Goal: Task Accomplishment & Management: Use online tool/utility

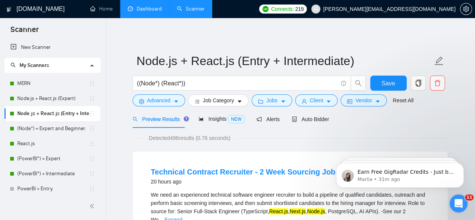
click at [144, 12] on link "Dashboard" at bounding box center [145, 9] width 34 height 6
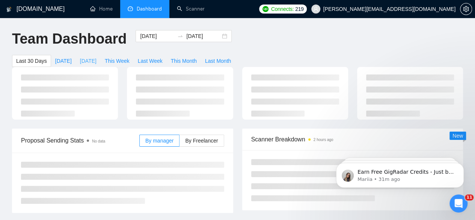
click at [97, 57] on span "[DATE]" at bounding box center [88, 61] width 17 height 8
type input "2025-08-13"
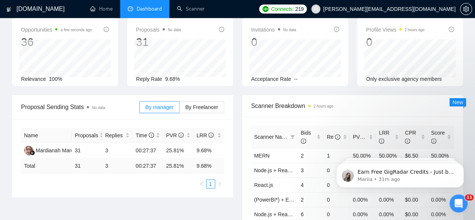
scroll to position [75, 0]
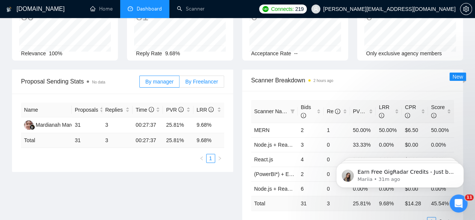
click at [194, 79] on span "By Freelancer" at bounding box center [201, 82] width 33 height 6
click at [180, 83] on input "By Freelancer" at bounding box center [180, 83] width 0 height 0
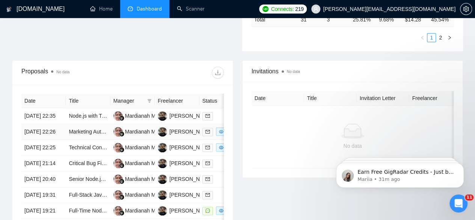
scroll to position [259, 0]
click at [94, 112] on link "Node.js with TypeScript Express.js for REST API Odoo integration via XML-RPC" at bounding box center [162, 115] width 187 height 6
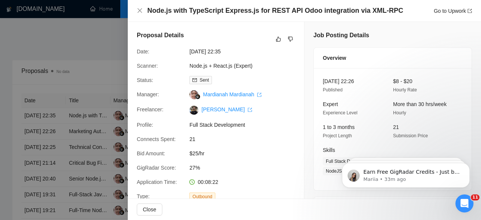
click at [60, 88] on div at bounding box center [240, 110] width 481 height 220
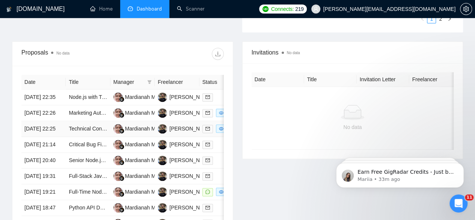
scroll to position [278, 0]
click at [86, 111] on link "Marketing Automation & Data Integration Specialist (Real Estate Focus)" at bounding box center [152, 112] width 167 height 6
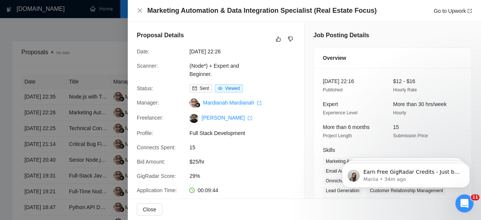
click at [74, 85] on div at bounding box center [240, 110] width 481 height 220
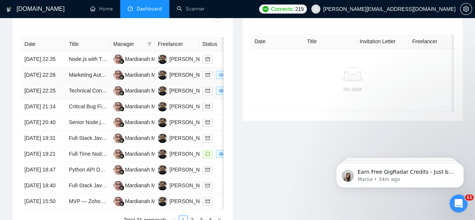
scroll to position [317, 0]
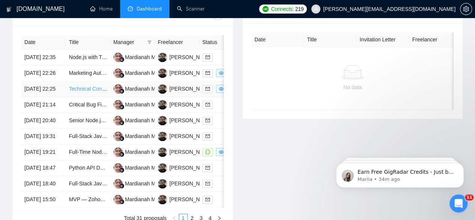
click at [86, 91] on link "Technical Contract Recruiter - 2 Week FSE Sourcing Job" at bounding box center [135, 89] width 132 height 6
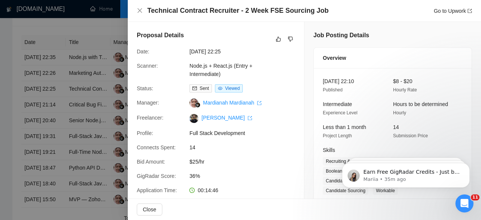
click at [92, 76] on div at bounding box center [240, 110] width 481 height 220
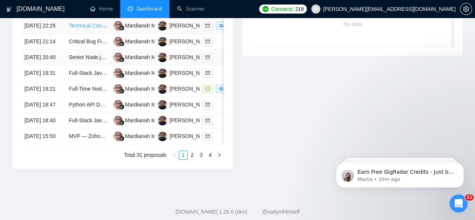
scroll to position [381, 0]
click at [85, 44] on link "Critical Bug Fix in Automated Trading Signal Copier" at bounding box center [128, 41] width 119 height 6
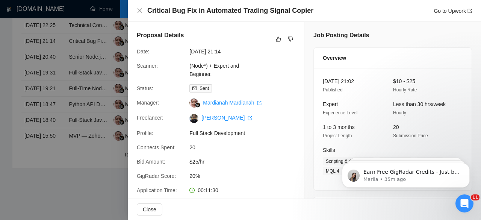
click at [74, 106] on div at bounding box center [240, 110] width 481 height 220
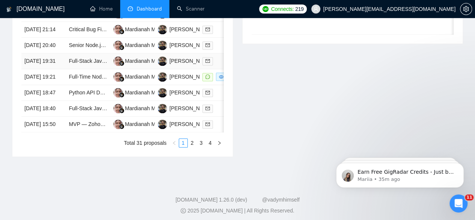
scroll to position [397, 0]
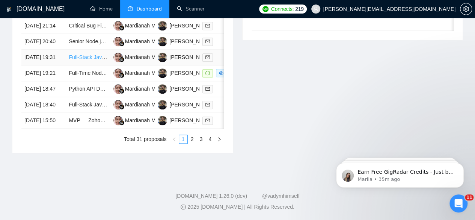
click at [85, 60] on link "Full-Stack JavaScript Developer (React + Node.js + OpenAI)" at bounding box center [139, 57] width 141 height 6
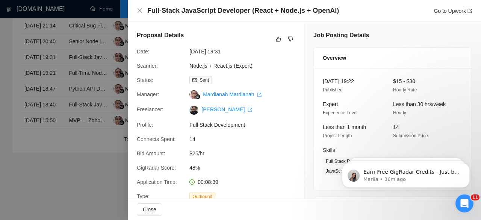
click at [85, 106] on div at bounding box center [240, 110] width 481 height 220
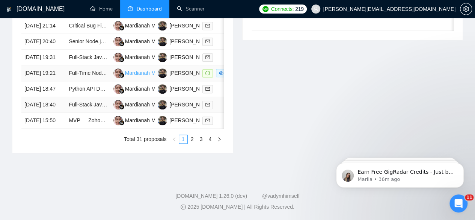
scroll to position [434, 0]
click at [91, 88] on link "Python API Developer – AI-Driven Media Pipelines (Contract)" at bounding box center [140, 89] width 142 height 6
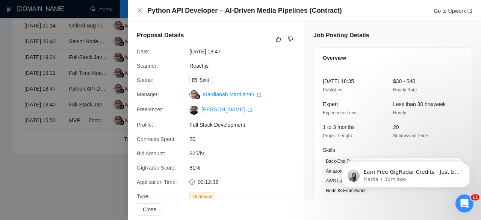
click at [86, 88] on div at bounding box center [240, 110] width 481 height 220
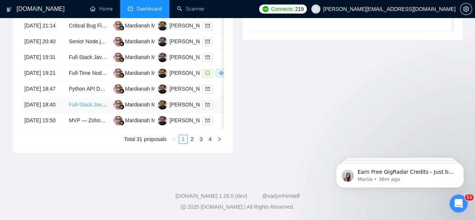
scroll to position [446, 0]
click at [82, 123] on link "MVP — Zoho-embedded Car listings view (MongoDB + Retool/React) with “Add to Zoh…" at bounding box center [181, 120] width 225 height 6
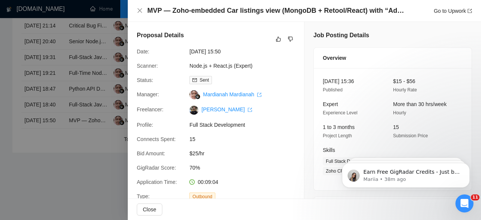
click at [72, 94] on div at bounding box center [240, 110] width 481 height 220
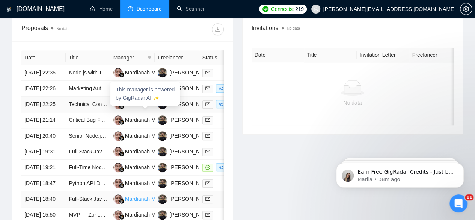
scroll to position [310, 0]
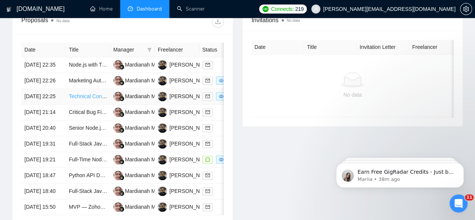
click at [88, 99] on link "Technical Contract Recruiter - 2 Week FSE Sourcing Job" at bounding box center [135, 96] width 132 height 6
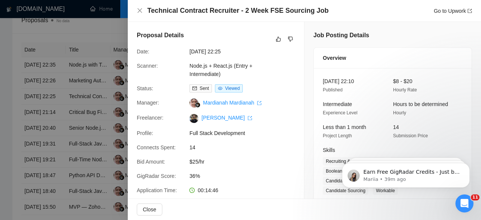
click at [70, 100] on div at bounding box center [240, 110] width 481 height 220
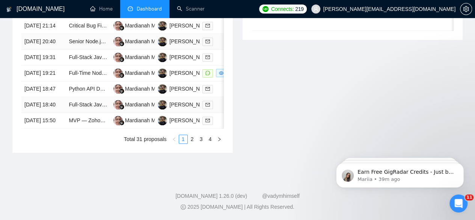
scroll to position [424, 0]
click at [192, 143] on link "2" at bounding box center [192, 139] width 8 height 8
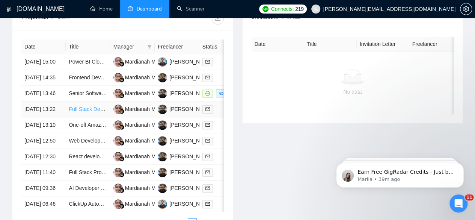
scroll to position [313, 0]
click at [85, 112] on link "Full Stack Developer" at bounding box center [93, 109] width 48 height 6
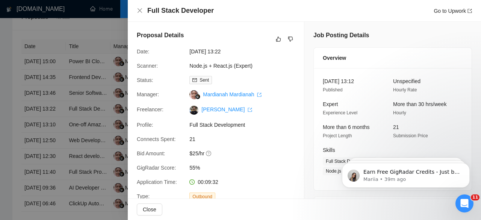
click at [77, 125] on div at bounding box center [240, 110] width 481 height 220
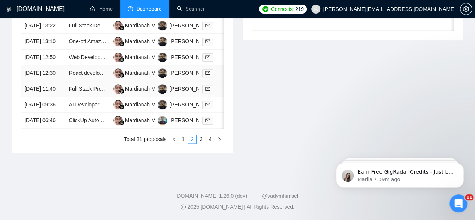
scroll to position [402, 0]
click at [199, 143] on link "3" at bounding box center [201, 139] width 8 height 8
click at [210, 143] on link "4" at bounding box center [210, 139] width 8 height 8
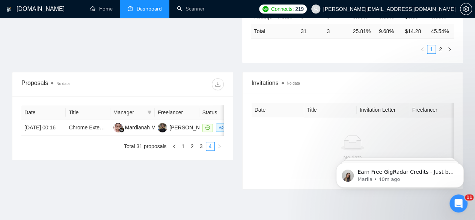
scroll to position [248, 0]
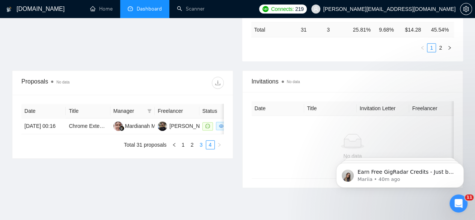
click at [200, 145] on link "3" at bounding box center [201, 144] width 8 height 8
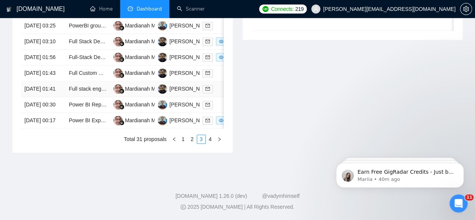
scroll to position [409, 0]
click at [209, 143] on link "4" at bounding box center [210, 139] width 8 height 8
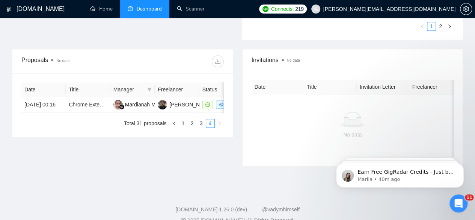
scroll to position [270, 0]
click at [201, 122] on link "3" at bounding box center [201, 123] width 8 height 8
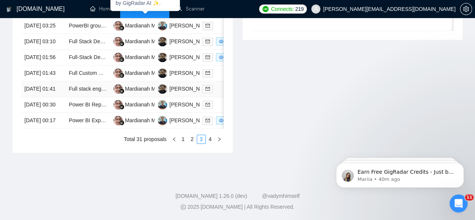
scroll to position [458, 0]
click at [192, 139] on link "2" at bounding box center [192, 139] width 8 height 8
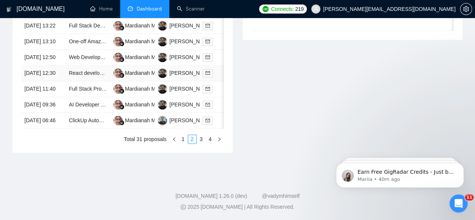
scroll to position [418, 0]
click at [90, 92] on link "Full Stack Product/Commerce Developer Needed" at bounding box center [126, 89] width 115 height 6
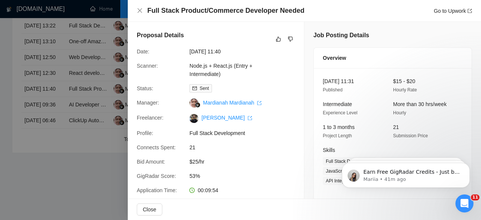
drag, startPoint x: 78, startPoint y: 68, endPoint x: 147, endPoint y: 95, distance: 74.4
click at [147, 95] on div "Full Stack Product/Commerce Developer Needed Go to Upwork Proposal Details Date…" at bounding box center [240, 110] width 481 height 220
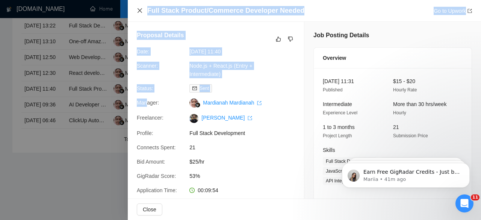
click at [140, 10] on icon "close" at bounding box center [139, 10] width 5 height 5
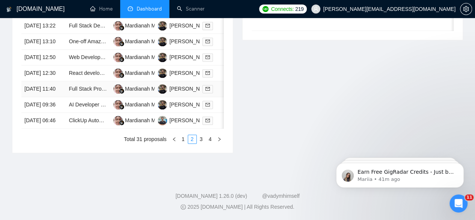
click at [64, 97] on td "13 Aug, 2025 11:40" at bounding box center [43, 89] width 44 height 16
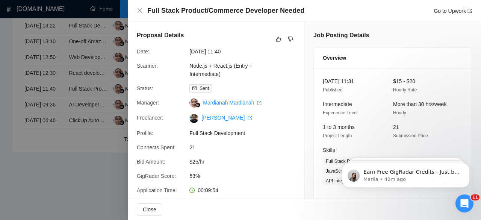
click at [115, 73] on div at bounding box center [240, 110] width 481 height 220
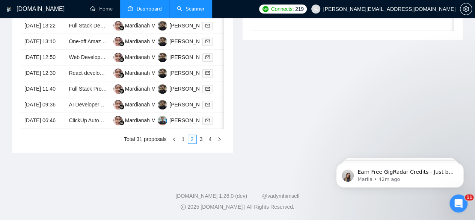
click at [180, 12] on link "Scanner" at bounding box center [191, 9] width 28 height 6
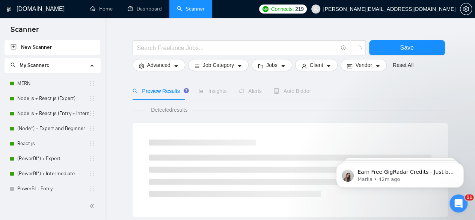
scroll to position [17, 0]
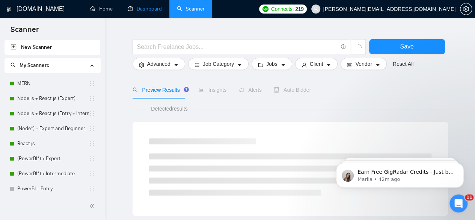
click at [133, 6] on link "Dashboard" at bounding box center [145, 9] width 34 height 6
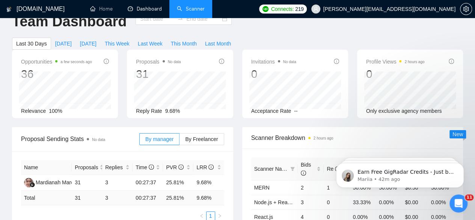
type input "[DATE]"
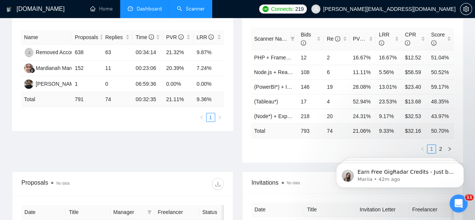
scroll to position [156, 0]
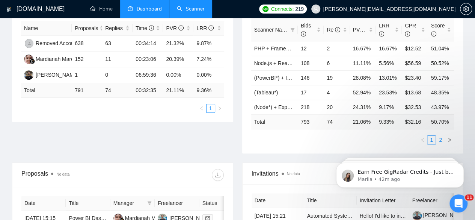
click at [439, 136] on link "2" at bounding box center [440, 140] width 8 height 8
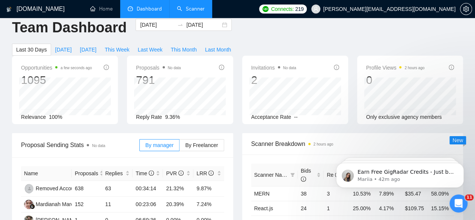
scroll to position [0, 0]
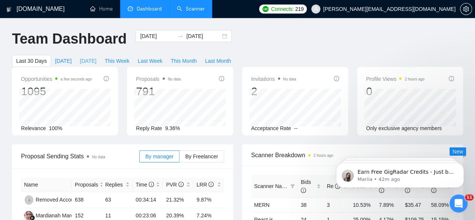
click at [97, 57] on span "[DATE]" at bounding box center [88, 61] width 17 height 8
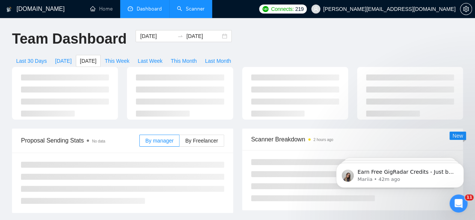
type input "2025-08-13"
click at [130, 57] on span "This Week" at bounding box center [117, 61] width 25 height 8
type input "2025-08-11"
type input "2025-08-17"
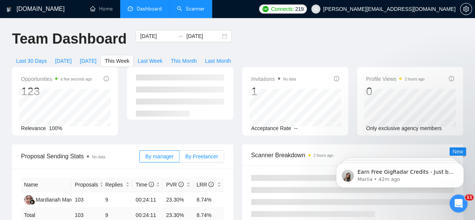
click at [205, 126] on div "Opportunities a few seconds ago 123 Relevance 100% Invitations No data 1 Accept…" at bounding box center [238, 105] width 460 height 77
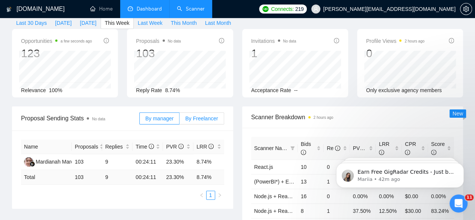
scroll to position [38, 0]
click at [203, 115] on span "By Freelancer" at bounding box center [201, 118] width 33 height 6
click at [180, 120] on input "By Freelancer" at bounding box center [180, 120] width 0 height 0
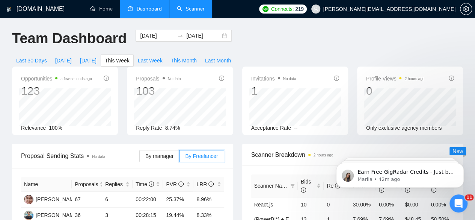
scroll to position [0, 0]
click at [163, 57] on span "Last Week" at bounding box center [150, 61] width 25 height 8
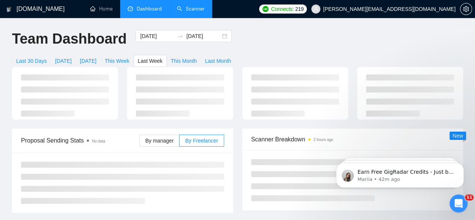
type input "2025-08-04"
type input "2025-08-10"
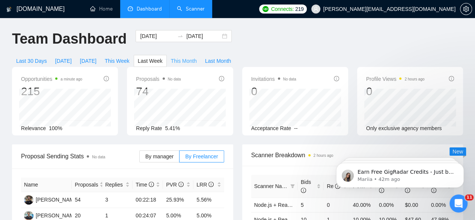
click at [197, 57] on span "This Month" at bounding box center [184, 61] width 26 height 8
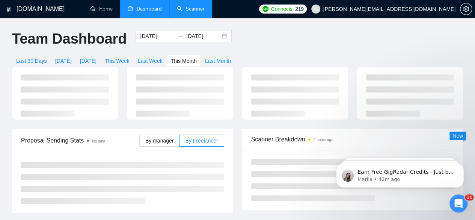
type input "2025-08-01"
type input "2025-08-31"
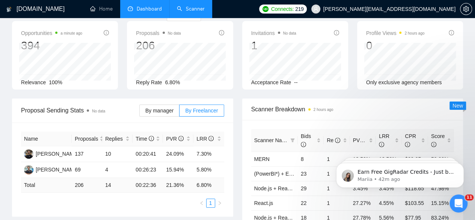
scroll to position [47, 0]
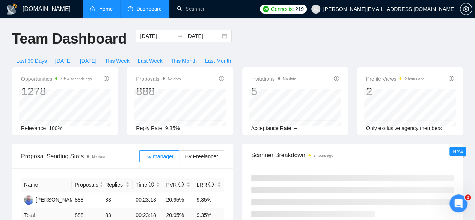
click at [100, 9] on link "Home" at bounding box center [101, 9] width 23 height 6
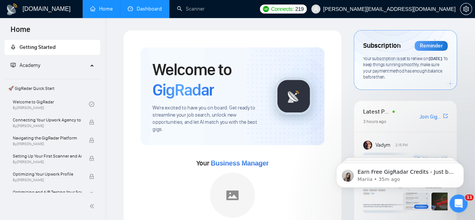
click at [142, 6] on link "Dashboard" at bounding box center [145, 9] width 34 height 6
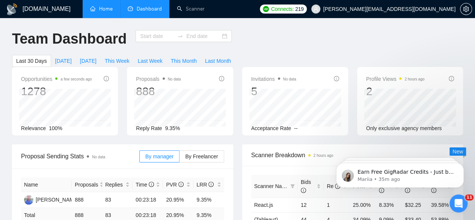
type input "[DATE]"
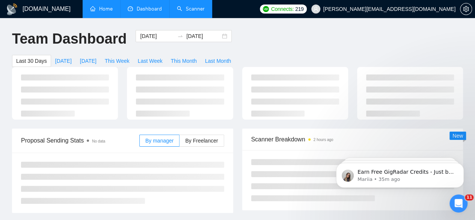
click at [187, 6] on link "Scanner" at bounding box center [191, 9] width 28 height 6
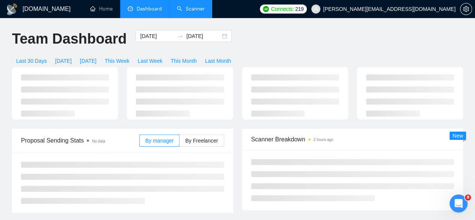
click at [192, 7] on link "Scanner" at bounding box center [191, 9] width 28 height 6
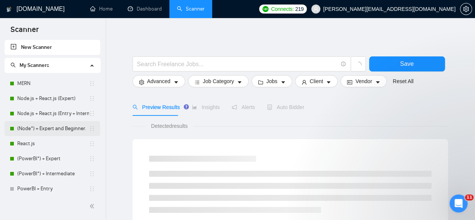
click at [50, 125] on link "(Node*) + Expert and Beginner." at bounding box center [53, 128] width 72 height 15
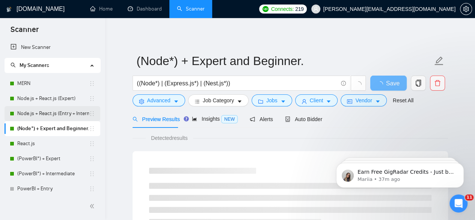
click at [63, 112] on link "Node.js + React.js (Entry + Intermediate)" at bounding box center [53, 113] width 72 height 15
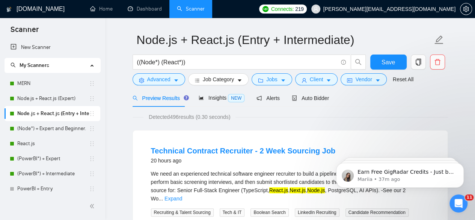
scroll to position [22, 0]
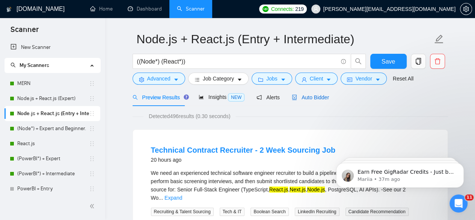
click at [303, 95] on span "Auto Bidder" at bounding box center [310, 97] width 37 height 6
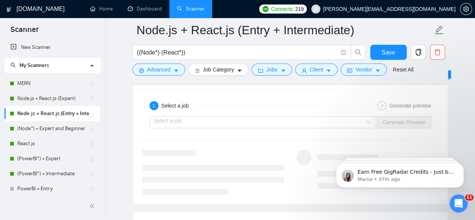
scroll to position [1457, 0]
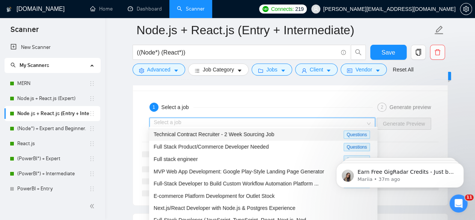
click at [195, 118] on input "search" at bounding box center [260, 123] width 212 height 11
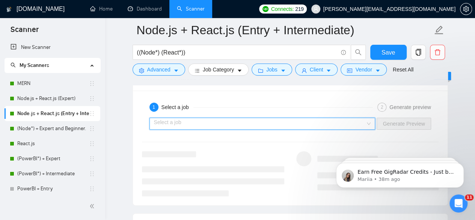
click at [192, 118] on input "search" at bounding box center [260, 123] width 212 height 11
click at [213, 122] on input "search" at bounding box center [260, 123] width 212 height 11
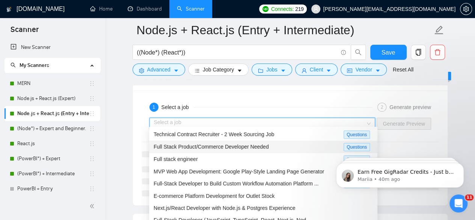
click at [230, 118] on input "search" at bounding box center [260, 123] width 212 height 11
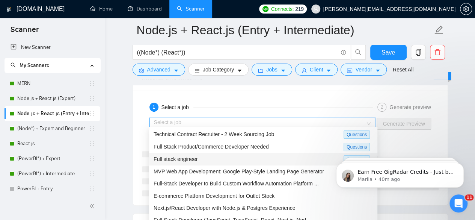
scroll to position [0, 0]
